Goal: Download file/media

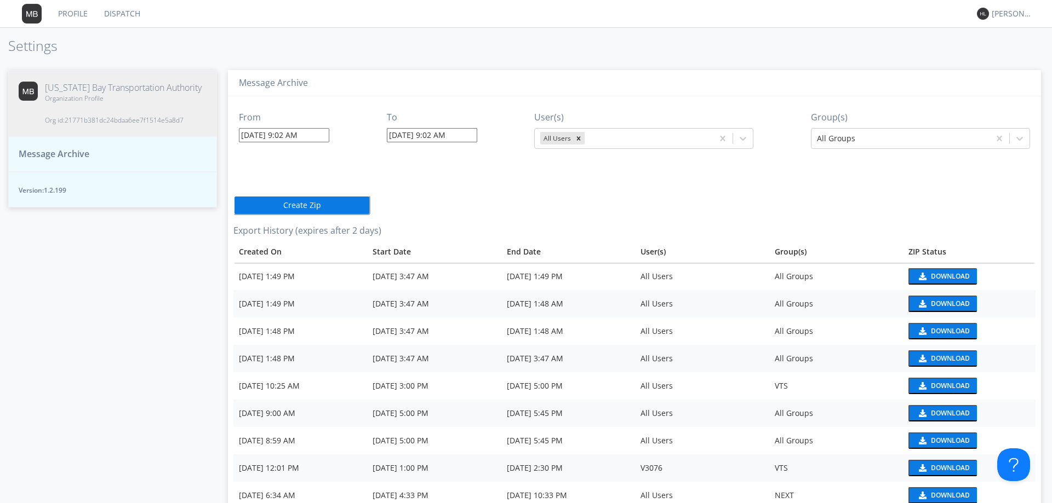
click at [295, 138] on input "[DATE] 9:02 AM" at bounding box center [284, 135] width 90 height 14
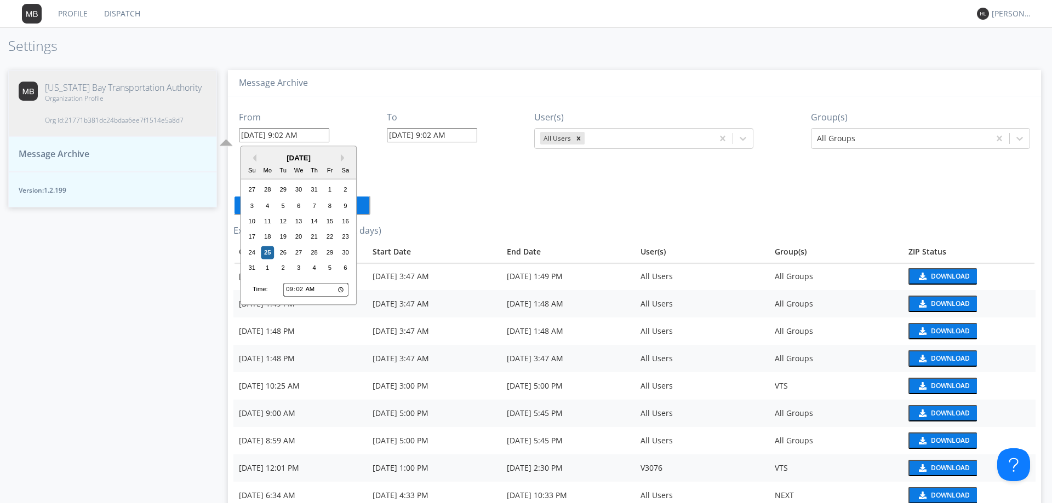
drag, startPoint x: 254, startPoint y: 158, endPoint x: 260, endPoint y: 160, distance: 6.4
click at [260, 160] on div "Previous Month Next Month [DATE] Su Mo Tu We Th Fr Sa 27 28 29 30 31 1 2 3 4 5 …" at bounding box center [299, 225] width 117 height 159
click at [255, 157] on button "Previous Month" at bounding box center [253, 158] width 8 height 8
click at [248, 253] on div "27" at bounding box center [251, 254] width 13 height 13
type input "[DATE] 9:02 AM"
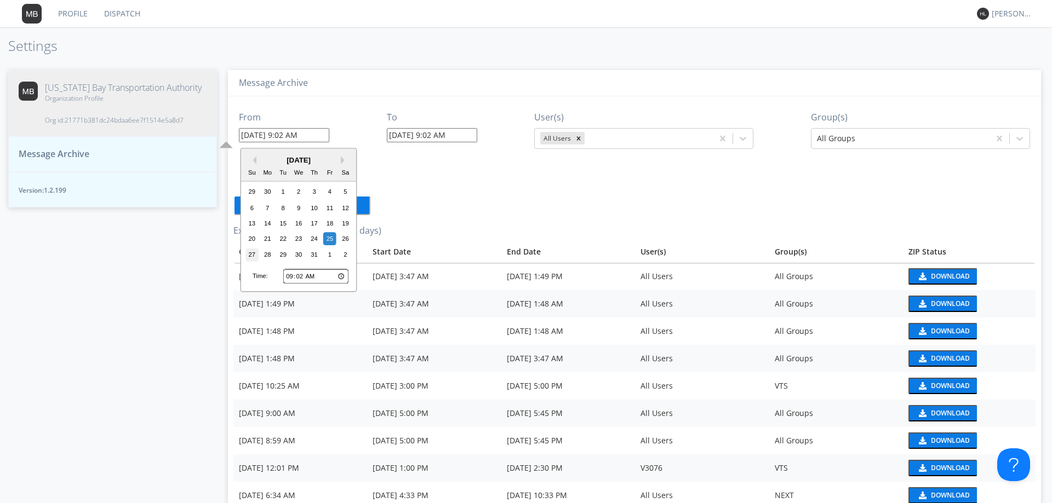
type input "[DATE] 9:02 AM"
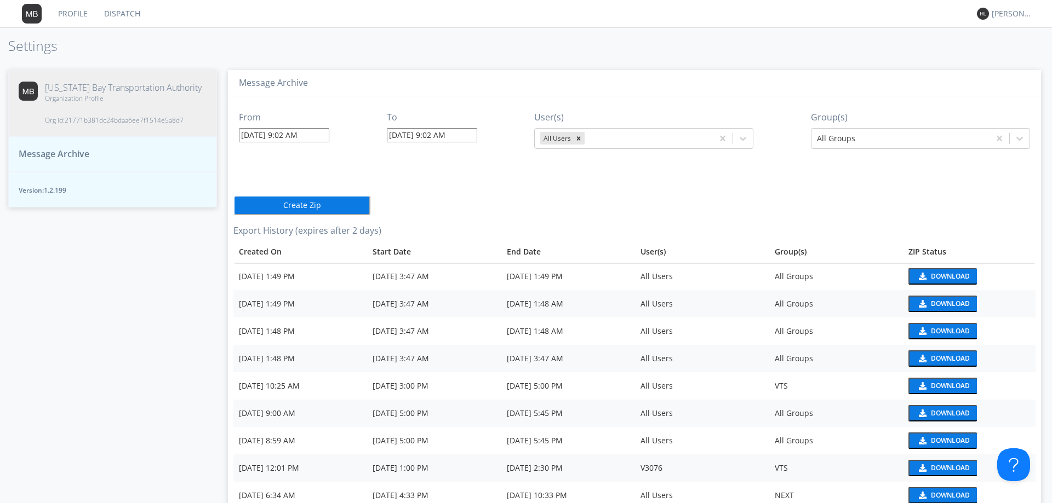
click at [298, 138] on input "[DATE] 9:02 AM" at bounding box center [284, 135] width 90 height 14
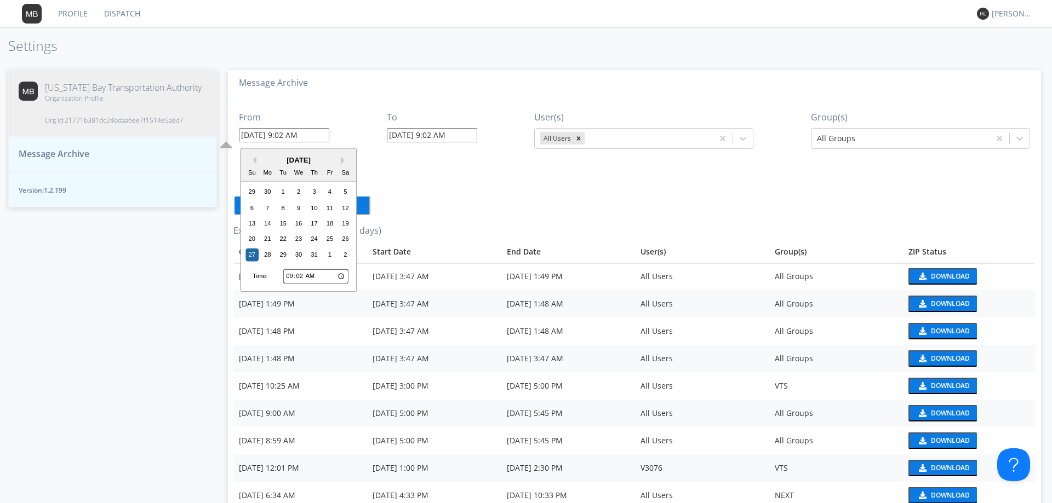
type input "[DATE] 9:0 AM"
type input "[DATE] 9:00 AM"
type input "[DATE] 9:3 AM"
type input "[DATE] 9:03 AM"
type input "[DATE] 9:30 AM"
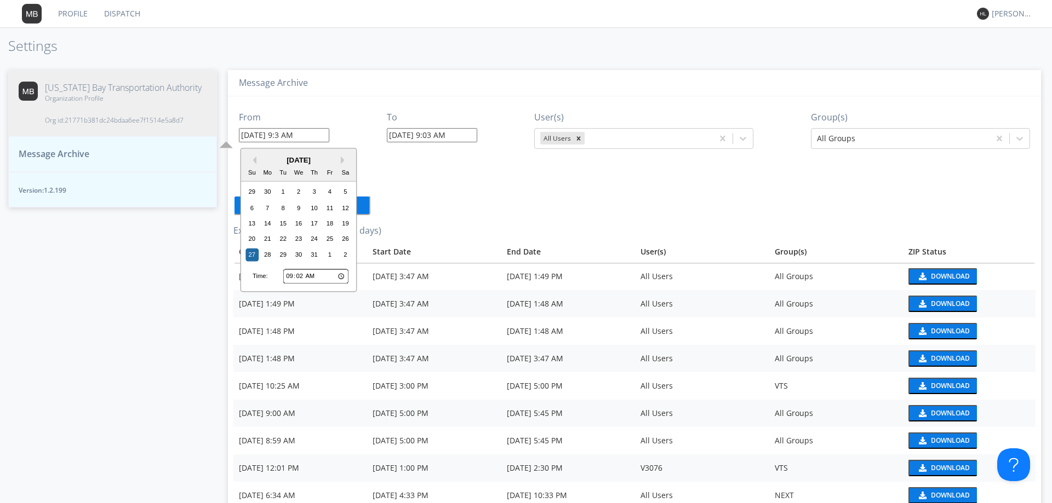
type input "[DATE] 9:30 AM"
click at [305, 135] on input "[DATE] 9:30 AM" at bounding box center [284, 135] width 90 height 14
type input "[DATE] 9:30 PM"
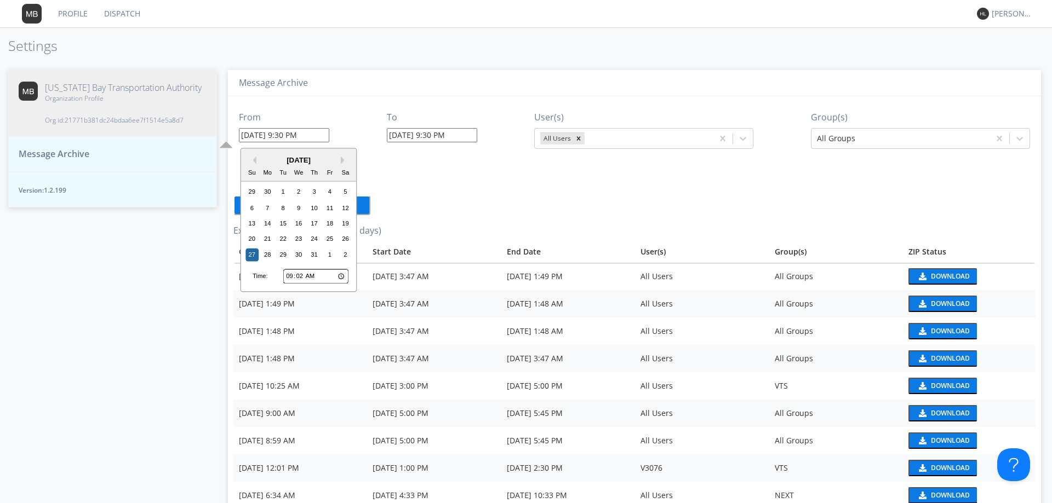
click at [433, 135] on input "[DATE] 9:30 PM" at bounding box center [432, 135] width 90 height 14
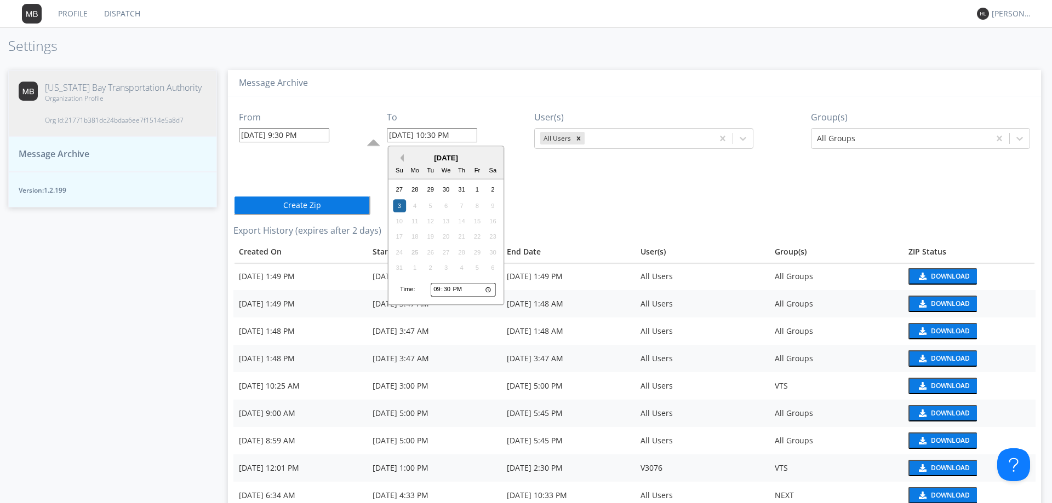
click at [400, 161] on button "Previous Month" at bounding box center [400, 158] width 8 height 8
click at [394, 259] on div "27" at bounding box center [399, 254] width 13 height 13
type input "[DATE] 10:30 PM"
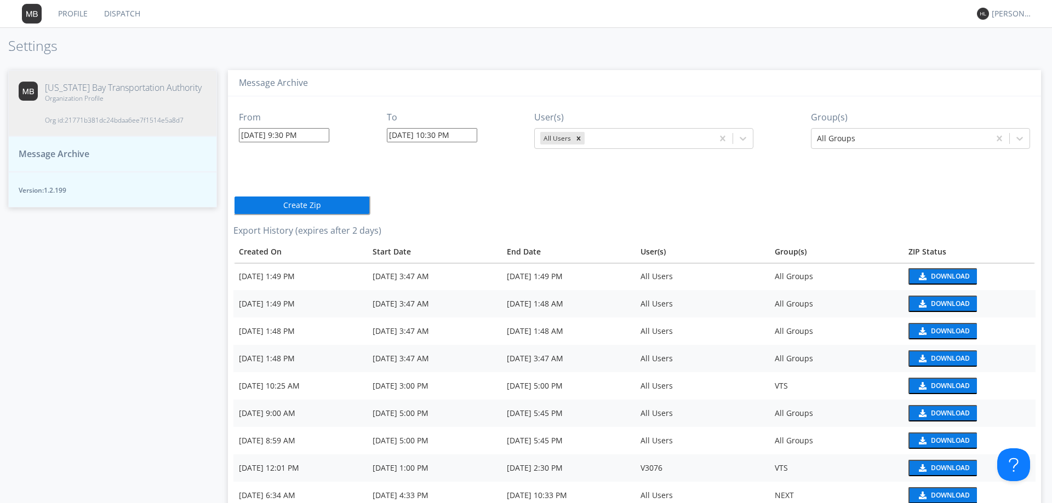
click at [318, 202] on button "Create Zip" at bounding box center [301, 206] width 137 height 20
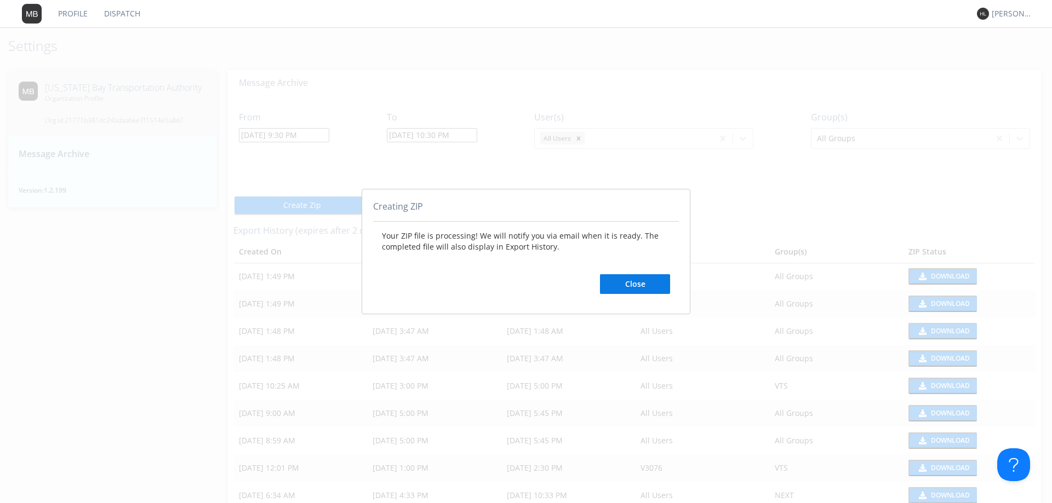
click at [624, 287] on button "Close" at bounding box center [635, 284] width 70 height 20
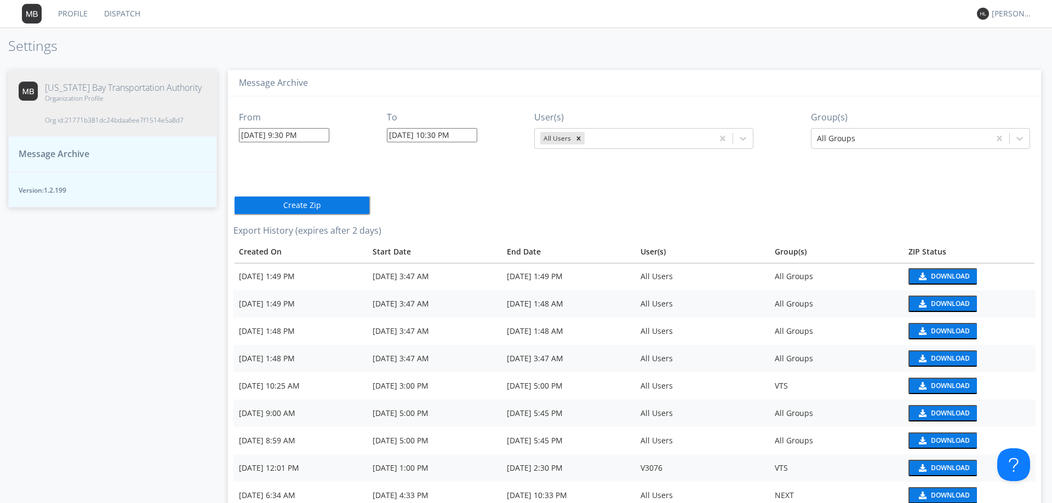
click at [1014, 21] on div "[PERSON_NAME]" at bounding box center [1003, 13] width 53 height 27
click at [1007, 16] on div "[PERSON_NAME]" at bounding box center [1012, 13] width 41 height 11
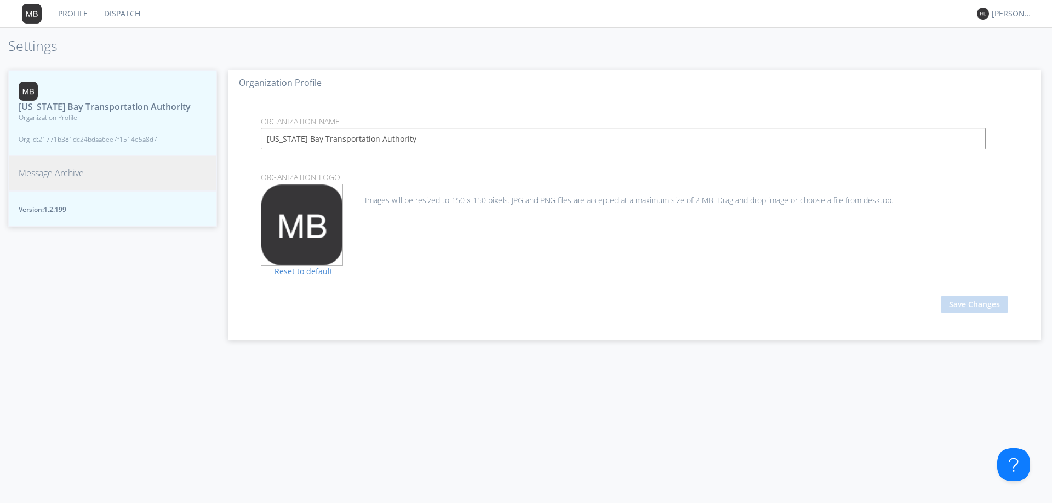
click at [71, 191] on button "Message Archive" at bounding box center [112, 174] width 209 height 36
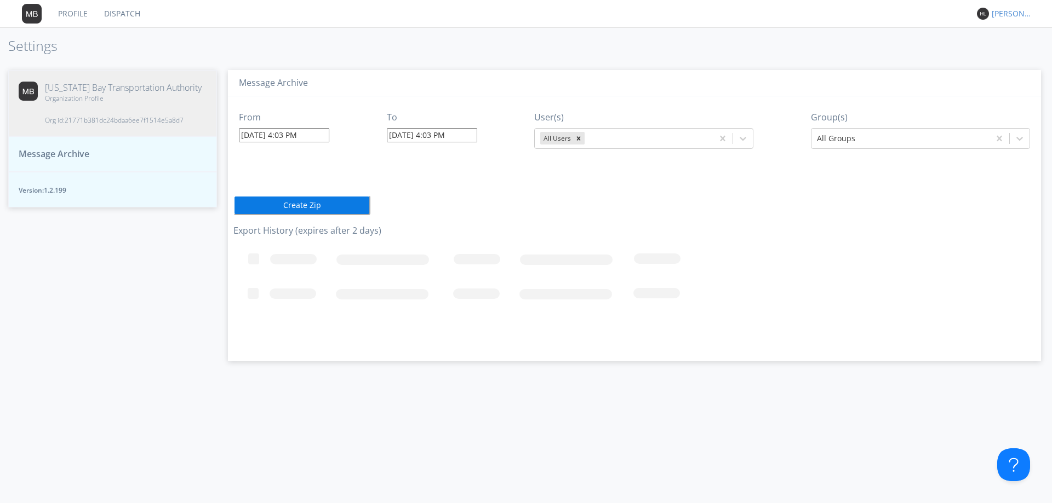
click at [1001, 14] on div "[PERSON_NAME]" at bounding box center [1012, 13] width 41 height 11
click at [1001, 58] on div "Log Out" at bounding box center [1017, 58] width 56 height 20
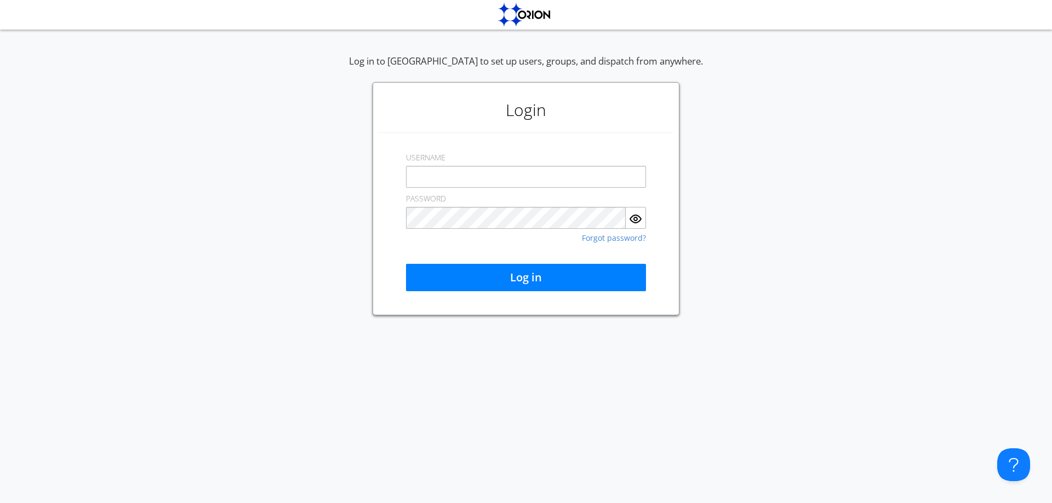
type input "heather.liska@transdev.com"
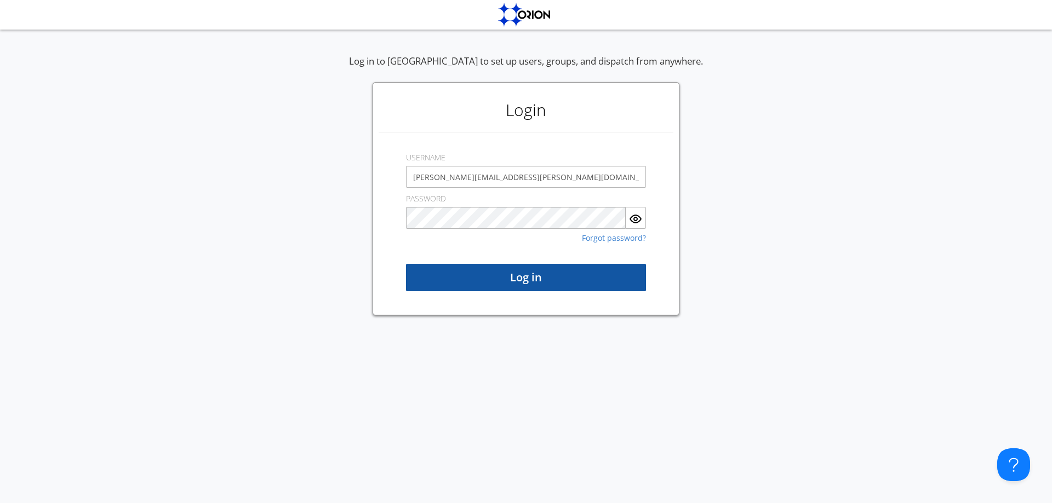
click at [510, 281] on button "Log in" at bounding box center [526, 277] width 240 height 27
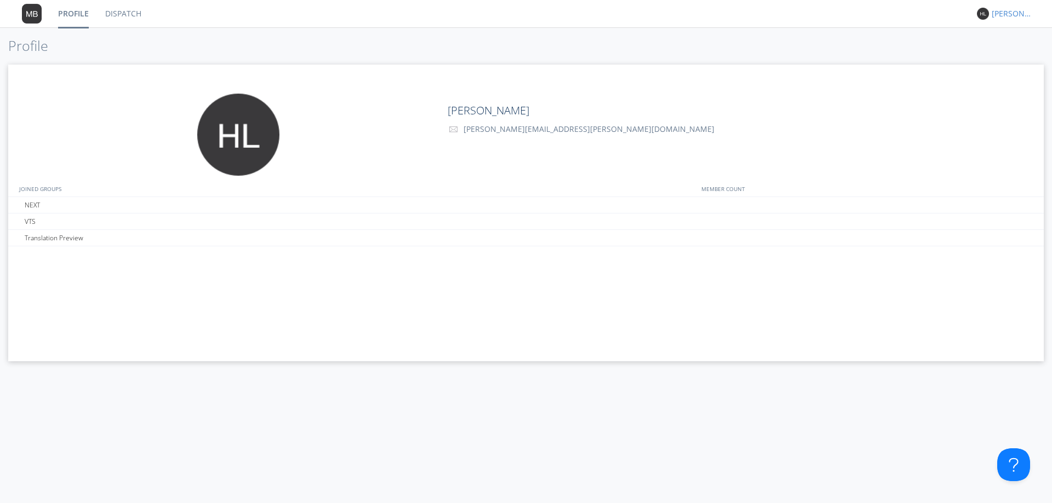
click at [999, 15] on div "[PERSON_NAME]" at bounding box center [1012, 13] width 41 height 11
click at [1000, 39] on div "Settings" at bounding box center [1017, 38] width 56 height 20
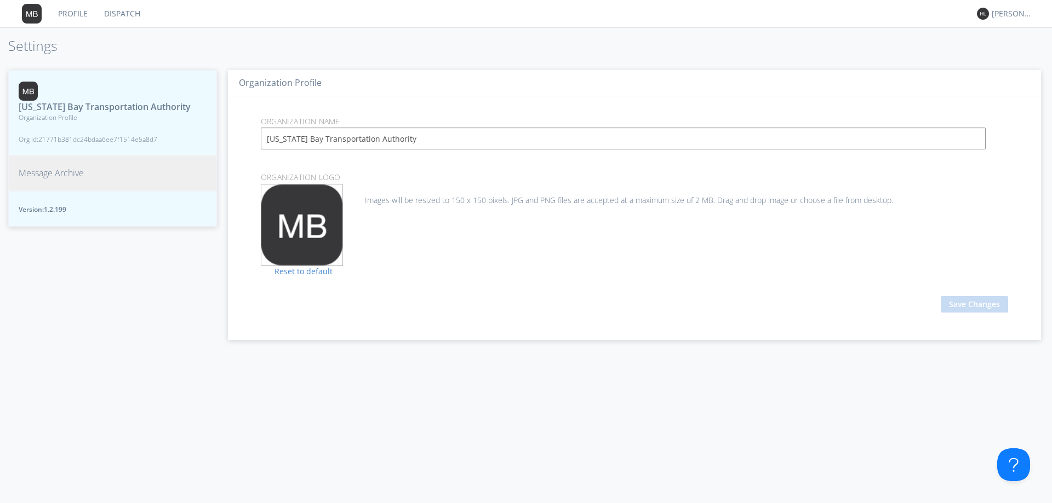
click at [137, 176] on button "Message Archive" at bounding box center [112, 174] width 209 height 36
click at [77, 180] on span "Message Archive" at bounding box center [51, 173] width 65 height 13
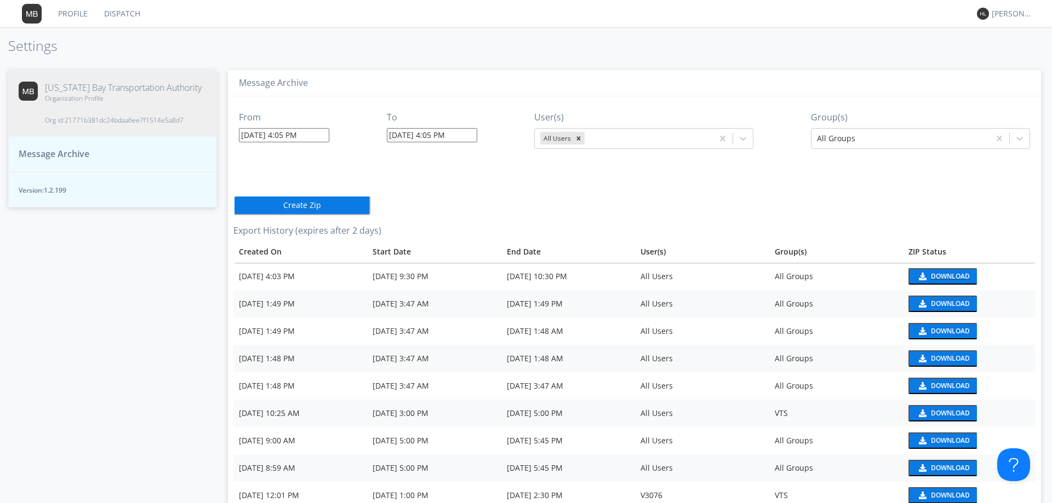
click at [931, 273] on div "Download" at bounding box center [950, 276] width 39 height 7
